Goal: Transaction & Acquisition: Purchase product/service

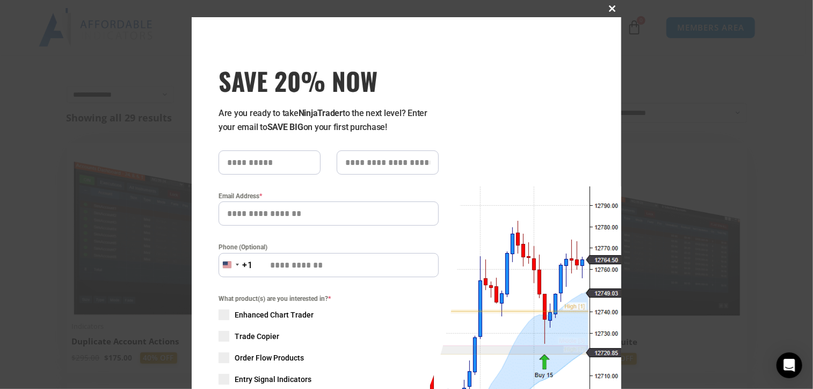
click at [607, 8] on span at bounding box center [612, 8] width 17 height 6
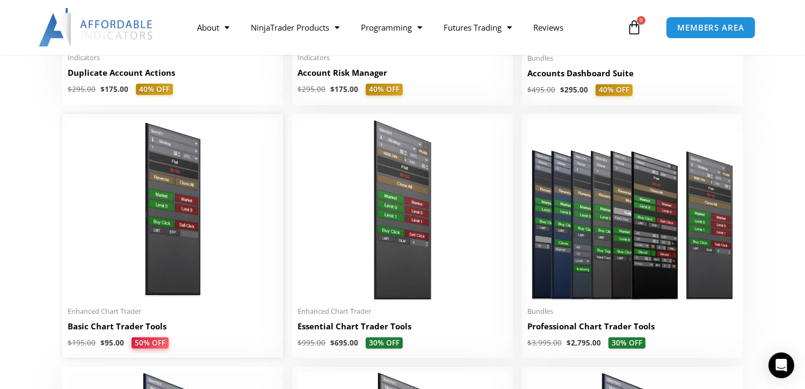
scroll to position [483, 0]
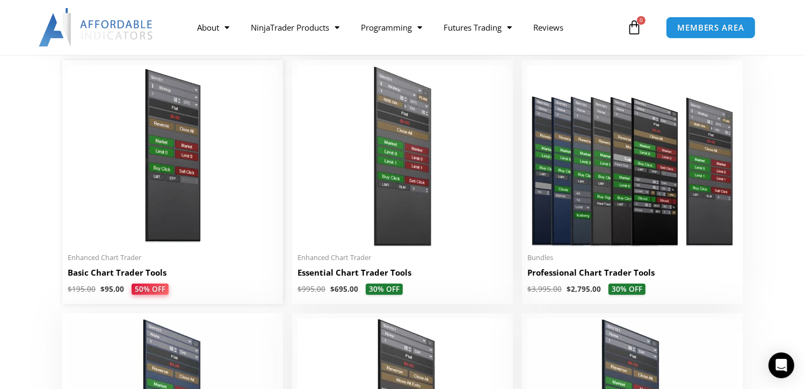
click at [137, 225] on img at bounding box center [173, 155] width 210 height 180
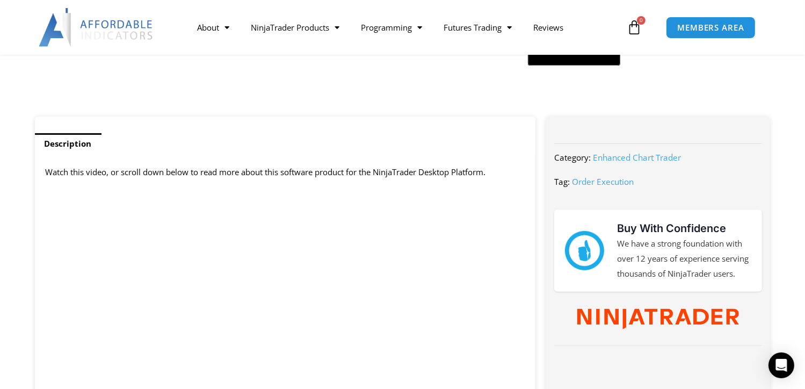
scroll to position [483, 0]
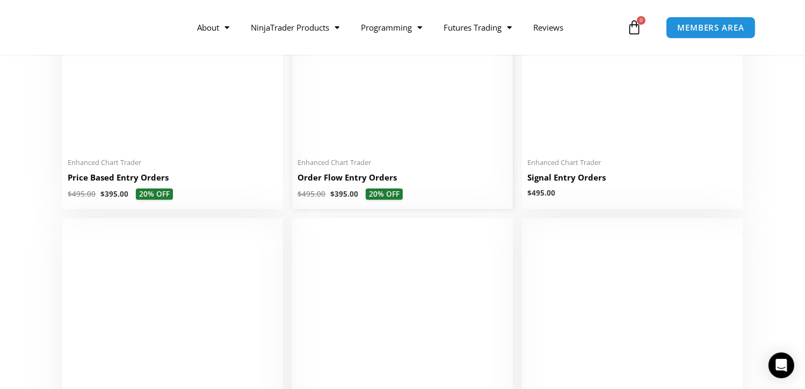
scroll to position [1020, 0]
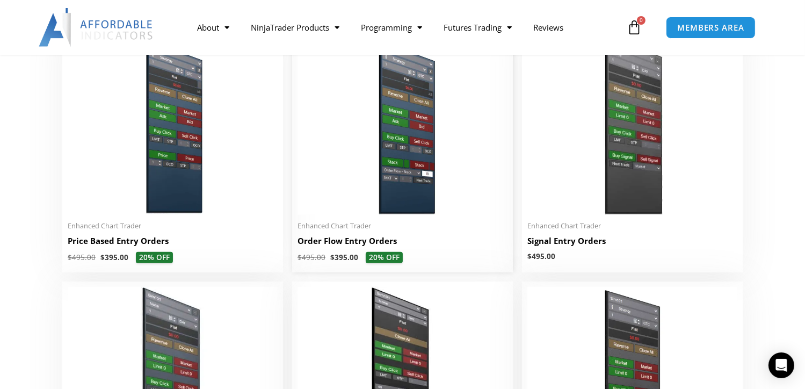
click at [385, 205] on img at bounding box center [402, 124] width 210 height 180
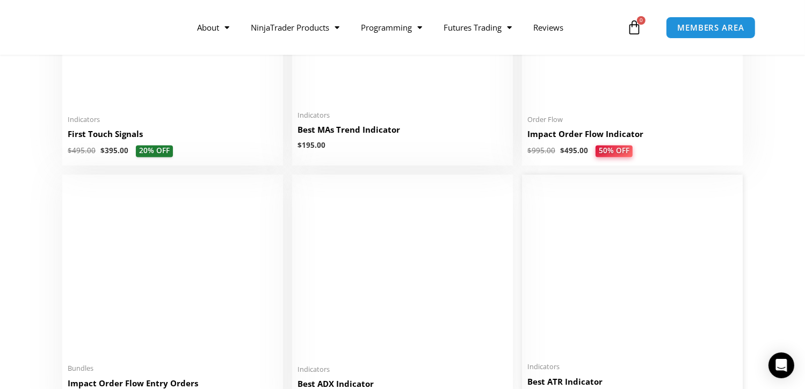
scroll to position [1933, 0]
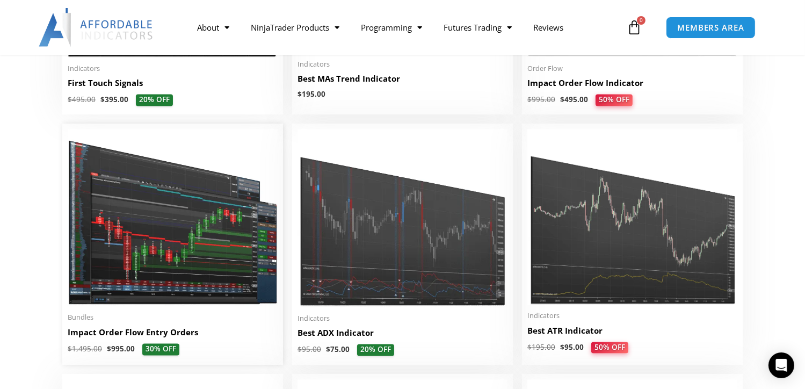
click at [199, 251] on img at bounding box center [173, 217] width 210 height 177
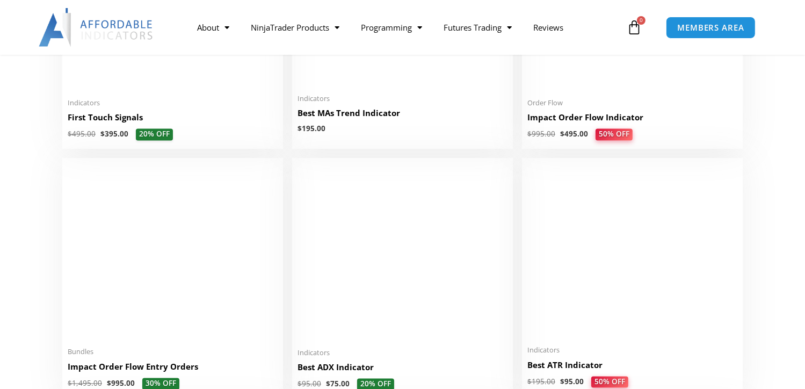
scroll to position [1933, 0]
